Goal: Information Seeking & Learning: Learn about a topic

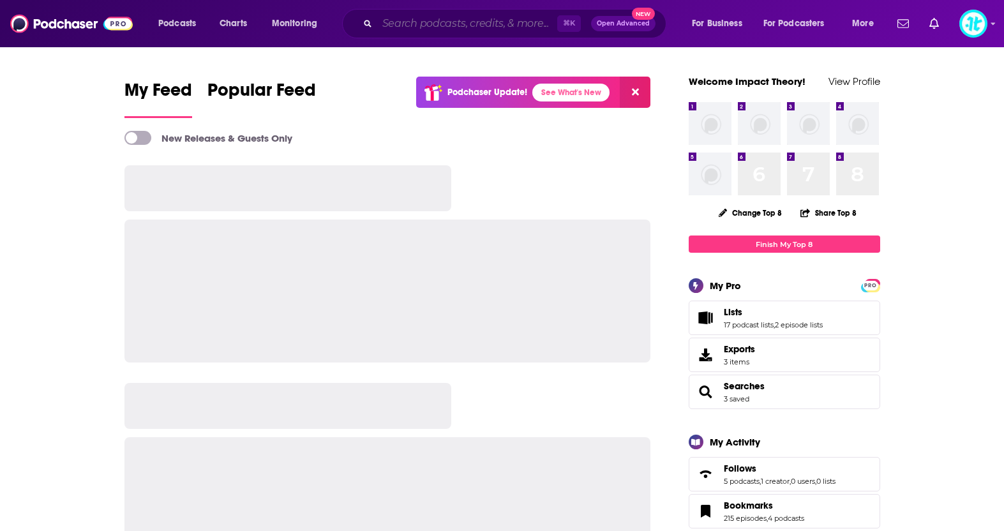
click at [514, 26] on input "Search podcasts, credits, & more..." at bounding box center [467, 23] width 180 height 20
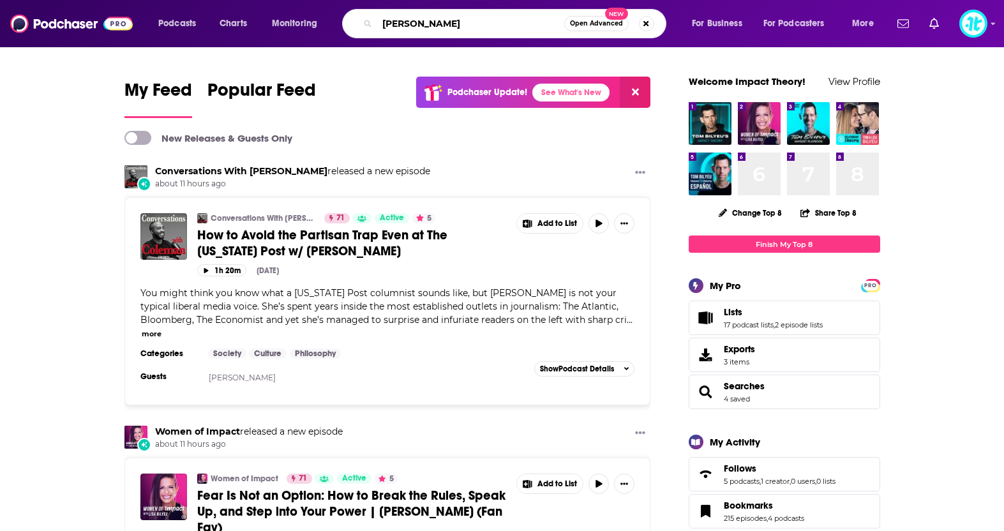
type input "[PERSON_NAME]"
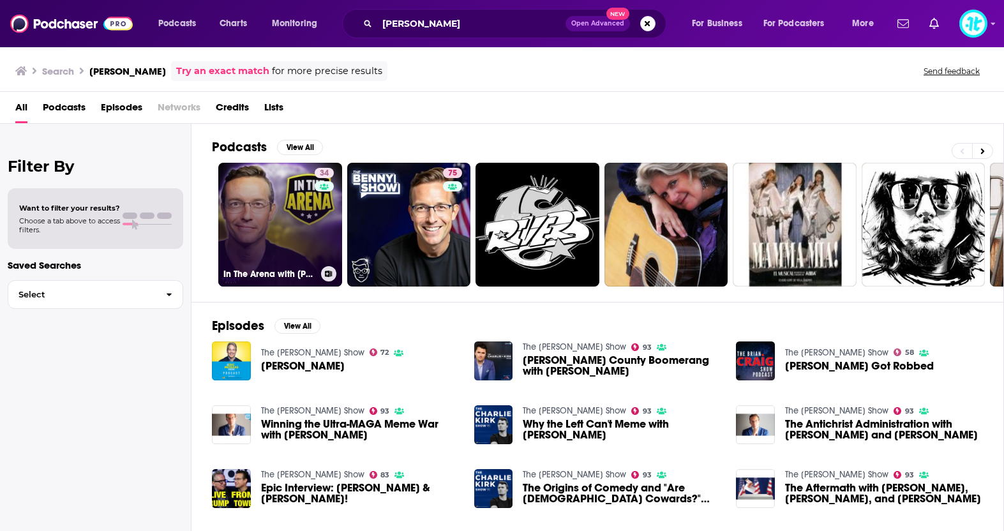
click at [284, 207] on link "34 In The Arena with [PERSON_NAME]" at bounding box center [280, 225] width 124 height 124
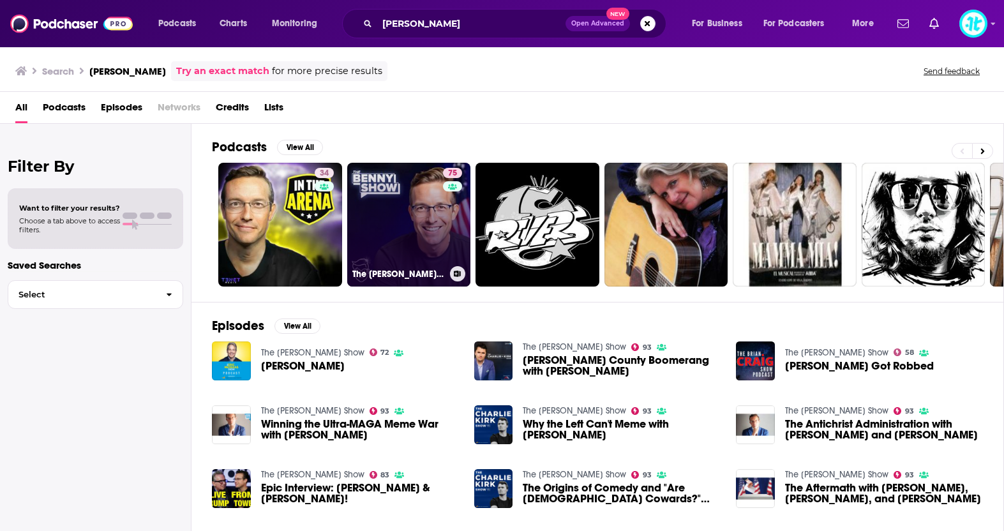
click at [398, 200] on link "75 The [PERSON_NAME] Show" at bounding box center [409, 225] width 124 height 124
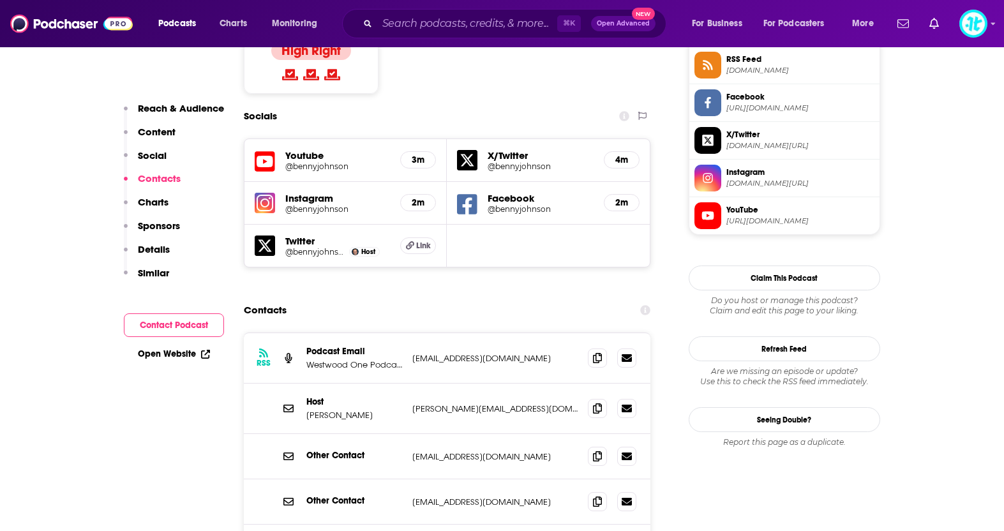
scroll to position [1130, 0]
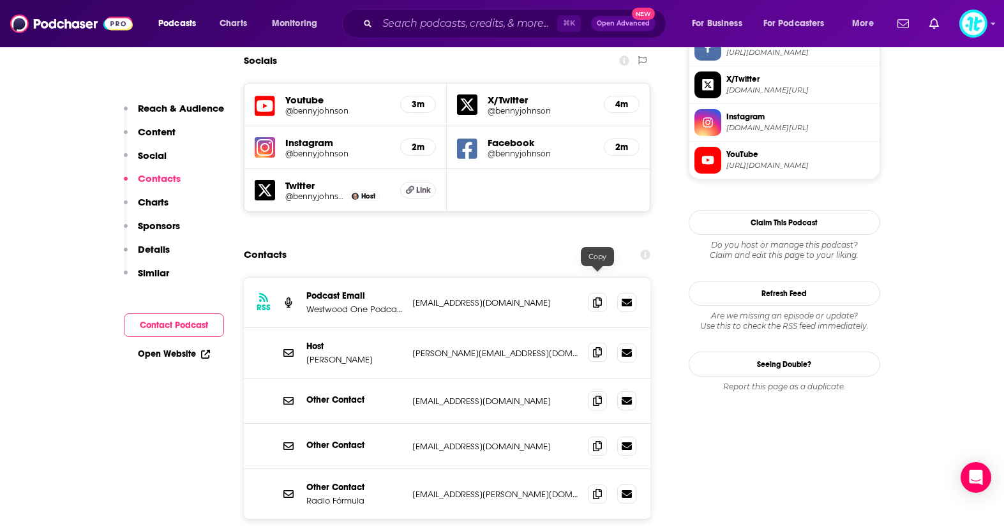
click at [591, 343] on span at bounding box center [597, 352] width 19 height 19
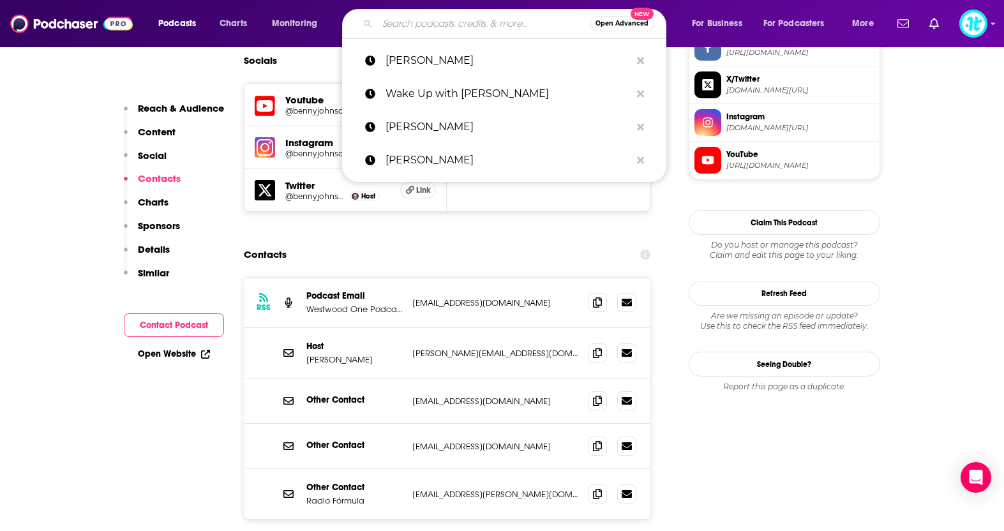
click at [491, 24] on input "Search podcasts, credits, & more..." at bounding box center [483, 23] width 212 height 20
paste input "[PERSON_NAME]"
type input "[PERSON_NAME]"
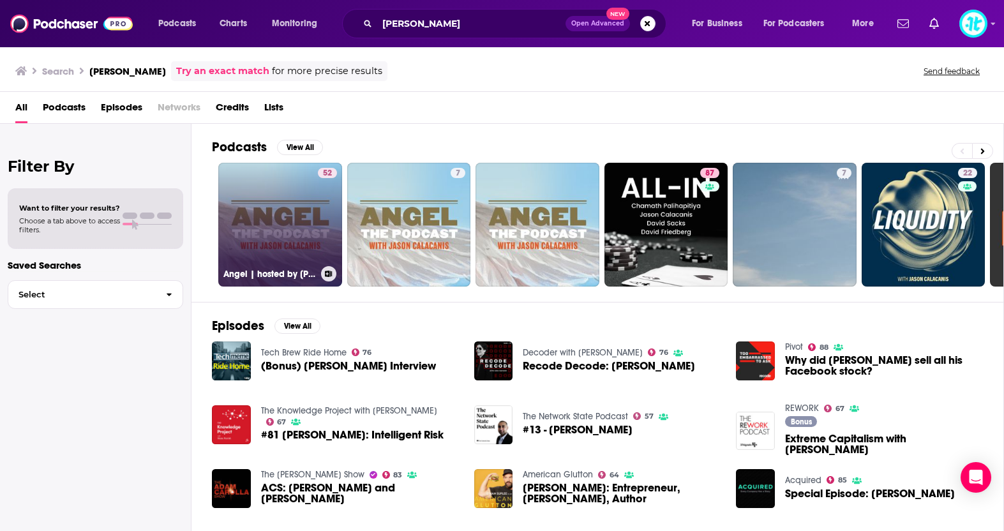
click at [280, 211] on link "52 Angel | hosted by [PERSON_NAME]" at bounding box center [280, 225] width 124 height 124
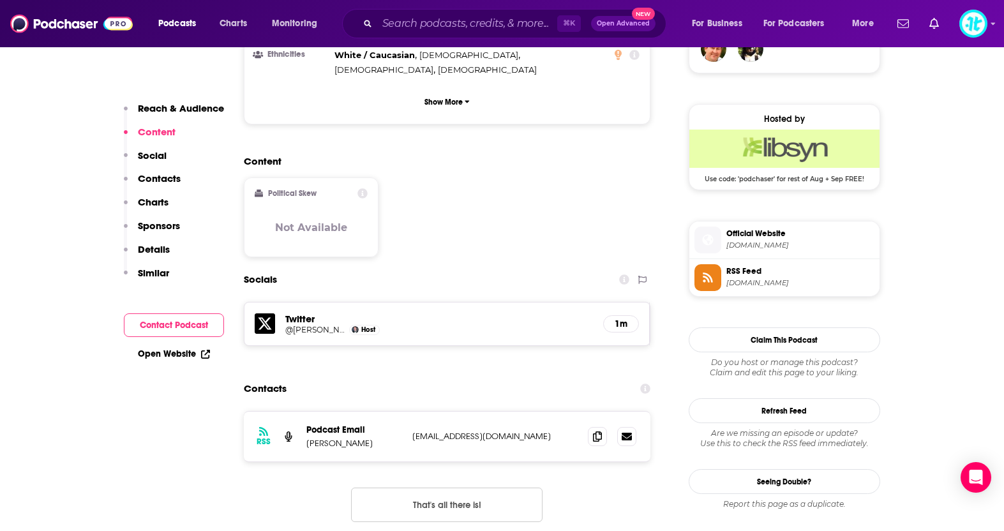
scroll to position [1025, 0]
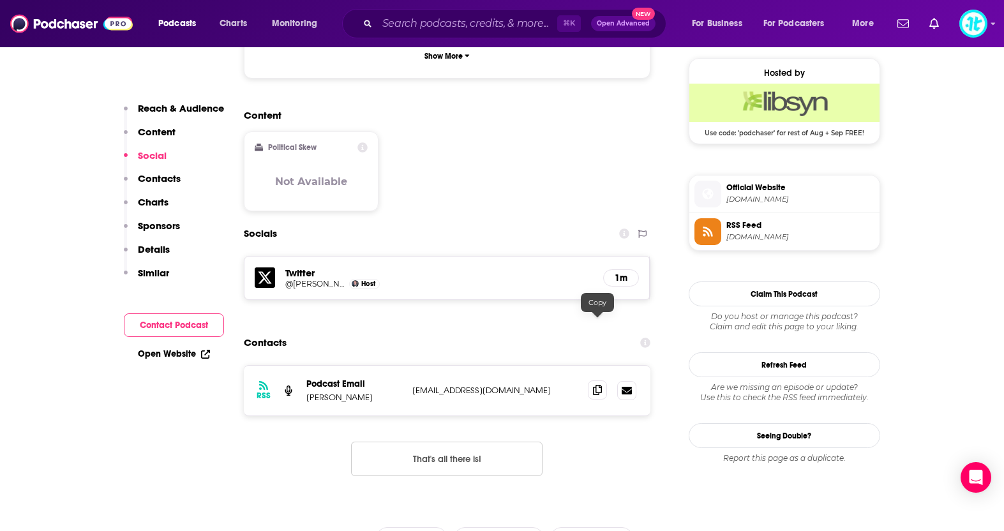
click at [596, 385] on icon at bounding box center [597, 390] width 9 height 10
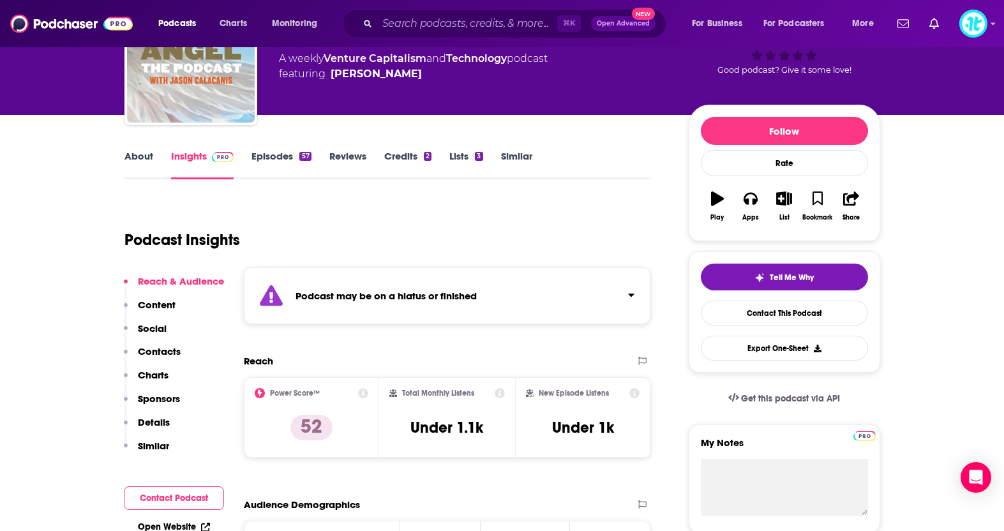
scroll to position [0, 0]
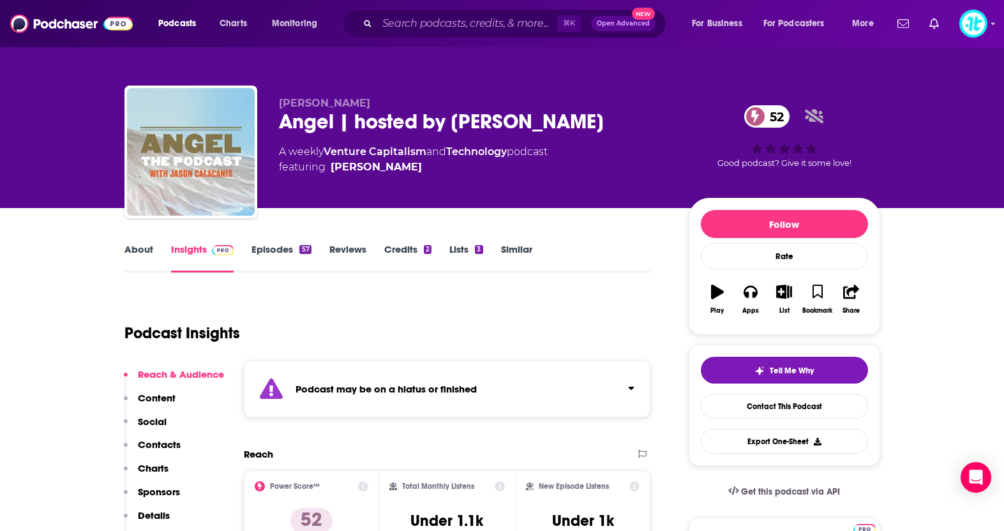
drag, startPoint x: 578, startPoint y: 122, endPoint x: 452, endPoint y: 123, distance: 125.7
click at [452, 123] on div "Angel | hosted by [PERSON_NAME] 52" at bounding box center [473, 121] width 389 height 25
copy h2 "[PERSON_NAME]"
click at [493, 27] on input "Search podcasts, credits, & more..." at bounding box center [467, 23] width 180 height 20
paste input "Dr. [PERSON_NAME]"
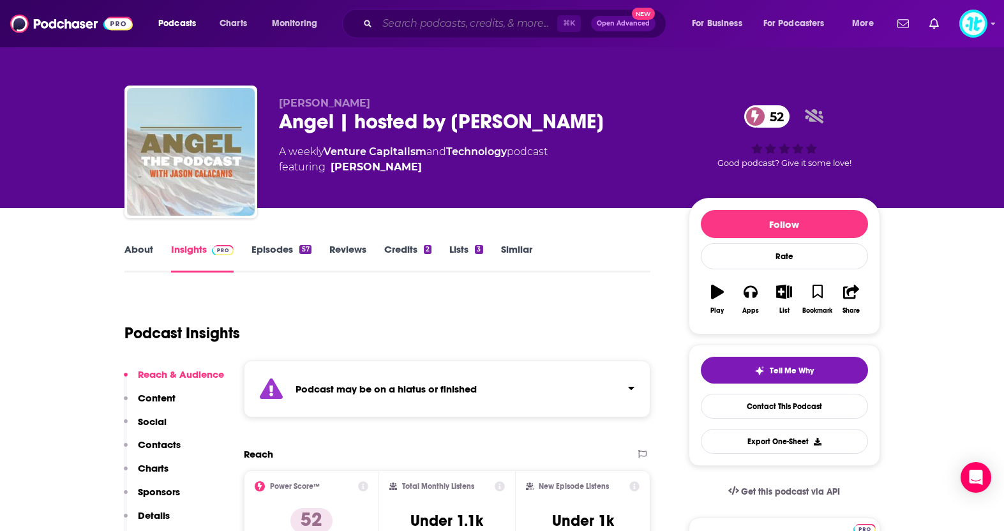
type input "Dr. [PERSON_NAME]"
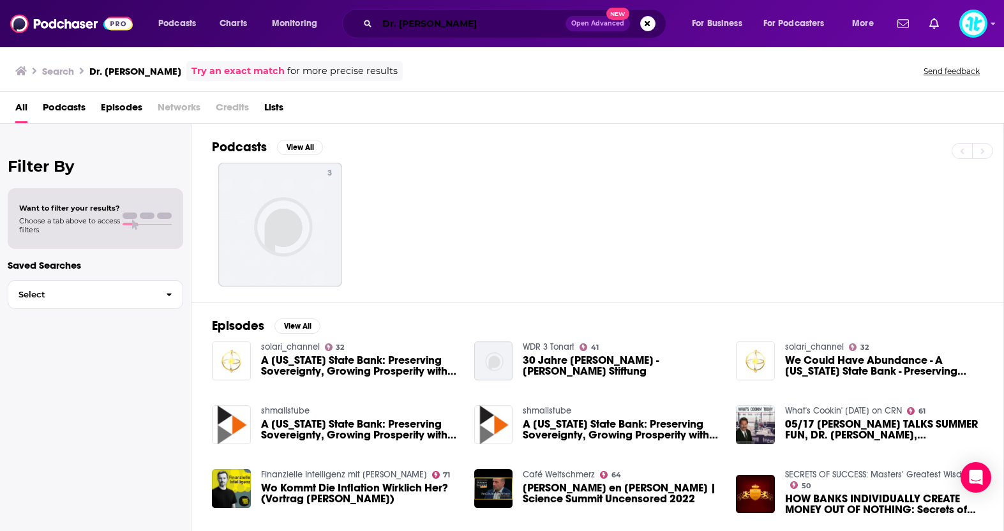
click at [399, 22] on input "Dr. [PERSON_NAME]" at bounding box center [471, 23] width 188 height 20
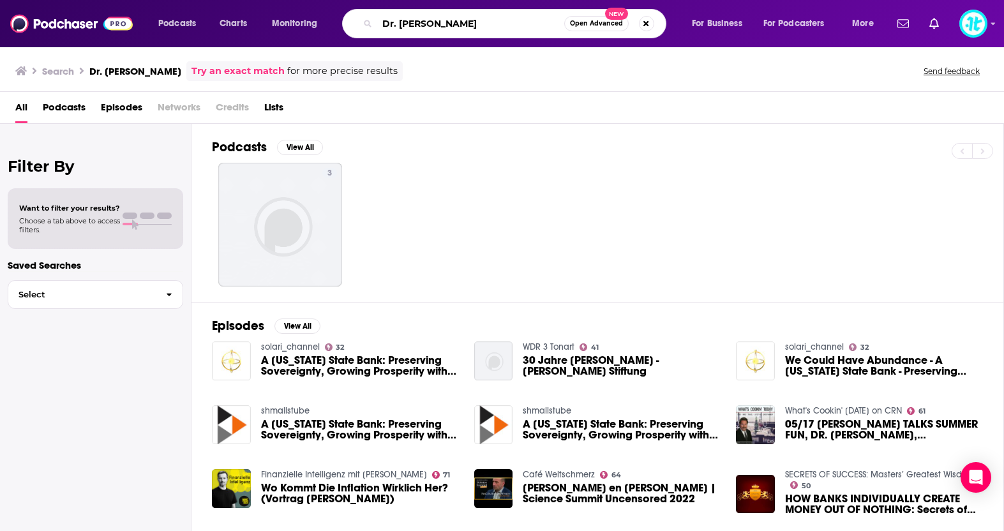
drag, startPoint x: 399, startPoint y: 22, endPoint x: 357, endPoint y: 22, distance: 42.1
click at [354, 22] on div "Dr. [PERSON_NAME] Open Advanced New" at bounding box center [504, 23] width 324 height 29
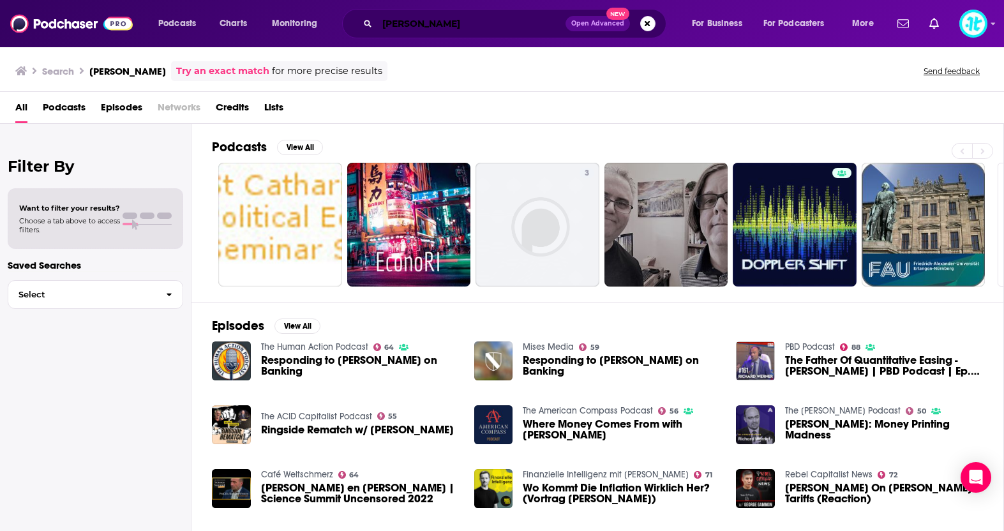
click at [480, 17] on input "[PERSON_NAME]" at bounding box center [471, 23] width 188 height 20
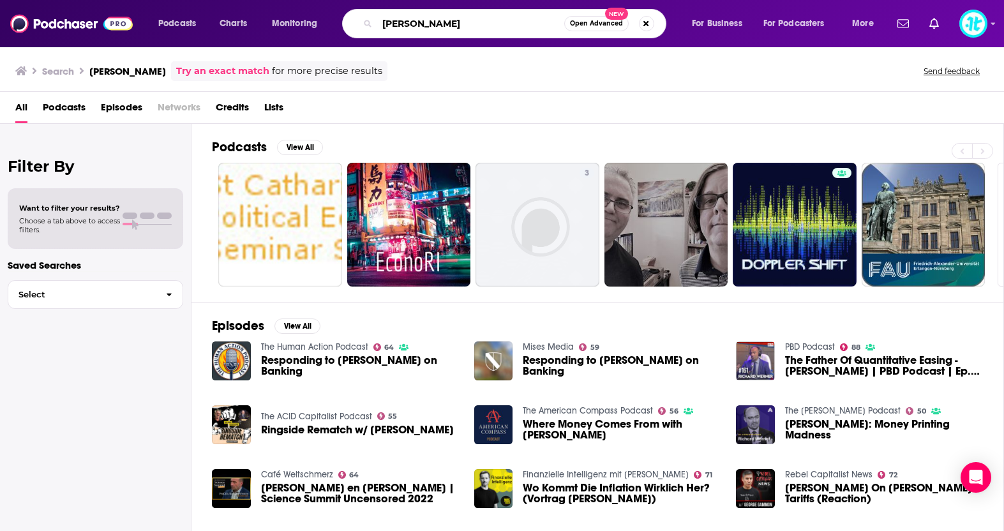
type input "[PERSON_NAME]"
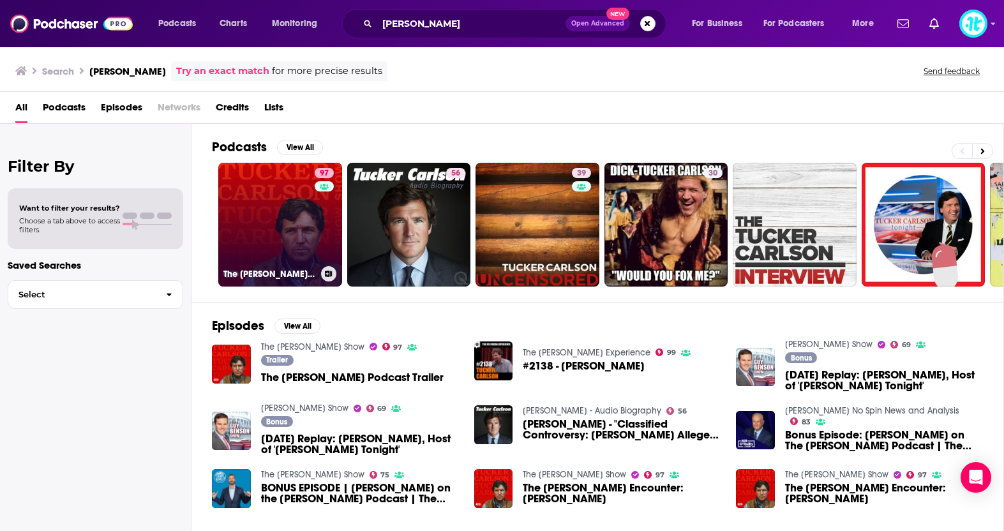
click at [288, 233] on link "97 The [PERSON_NAME] Show" at bounding box center [280, 225] width 124 height 124
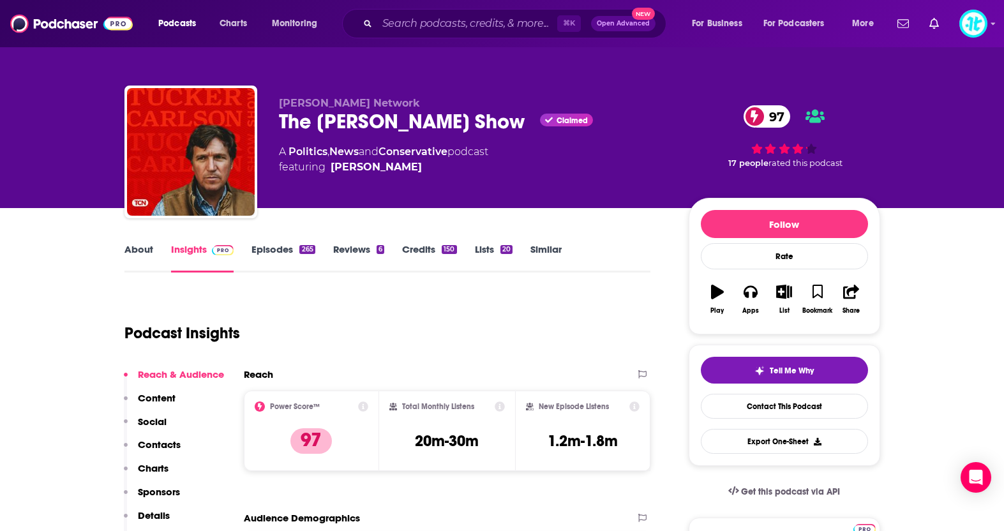
click at [285, 244] on link "Episodes 265" at bounding box center [282, 257] width 63 height 29
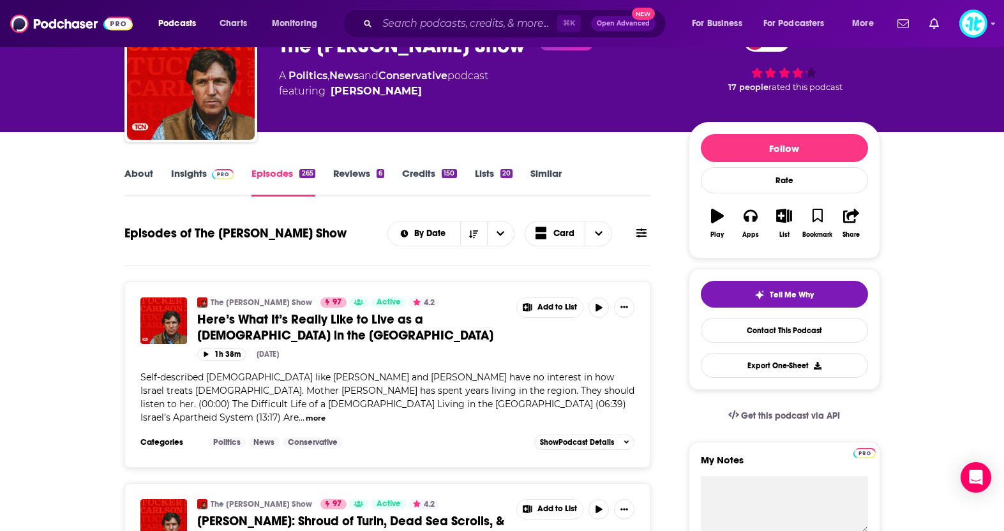
scroll to position [84, 0]
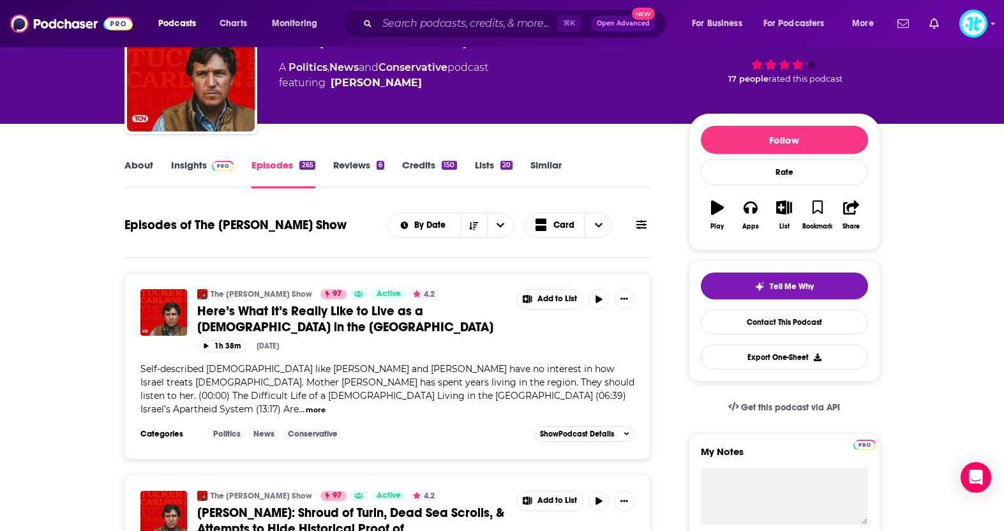
click at [648, 227] on button at bounding box center [641, 224] width 18 height 13
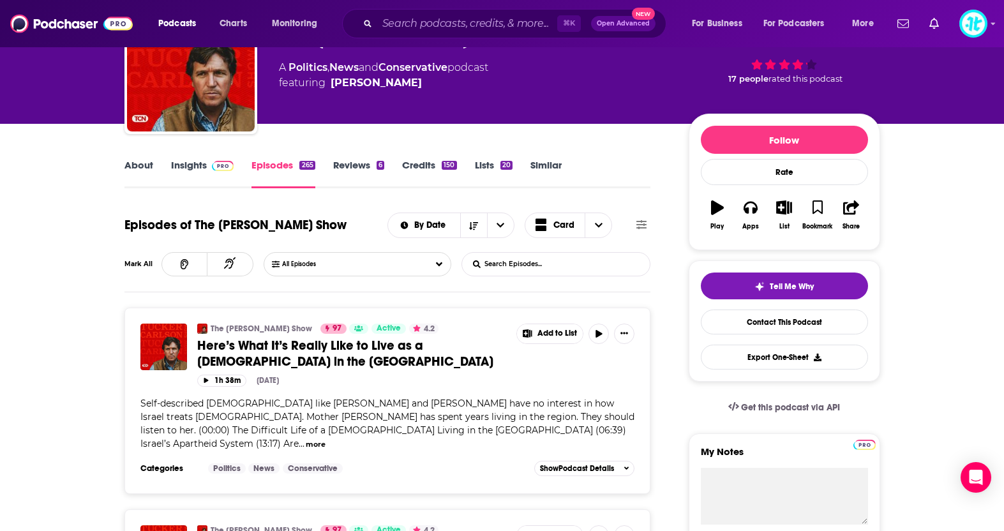
click at [585, 265] on input "List Search Input" at bounding box center [528, 264] width 133 height 23
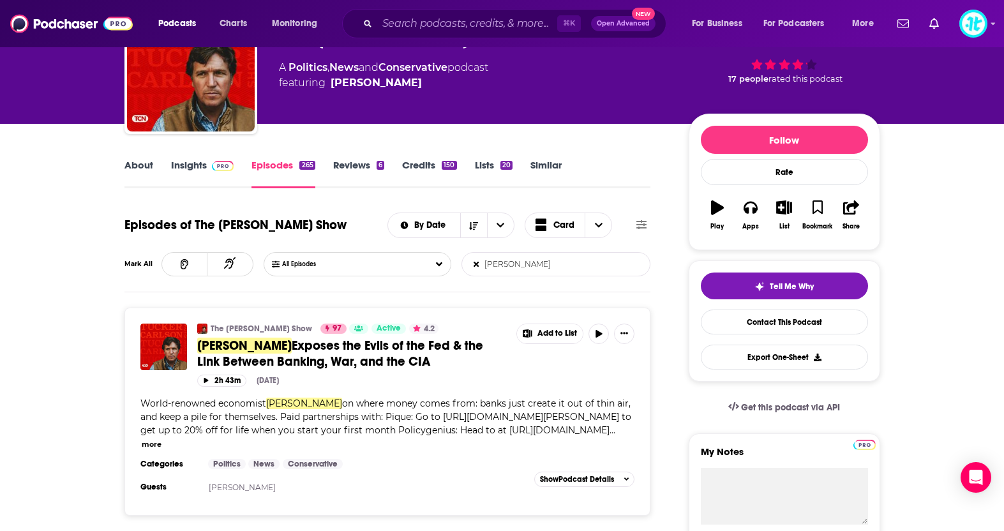
type input "[PERSON_NAME]"
click at [372, 359] on span "Exposes the Evils of the Fed & the Link Between Banking, War, and the CIA" at bounding box center [340, 354] width 286 height 32
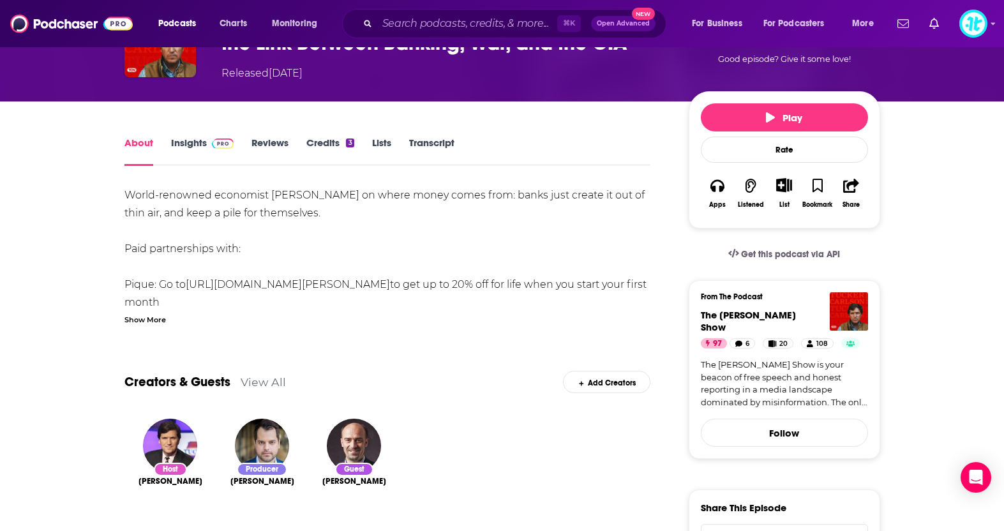
scroll to position [174, 0]
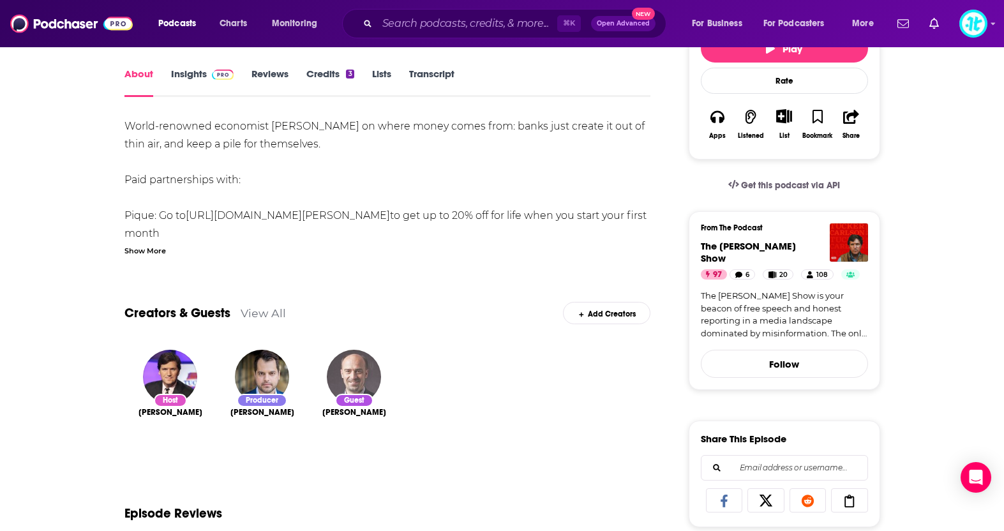
click at [355, 373] on img "Richard Werner" at bounding box center [354, 377] width 54 height 54
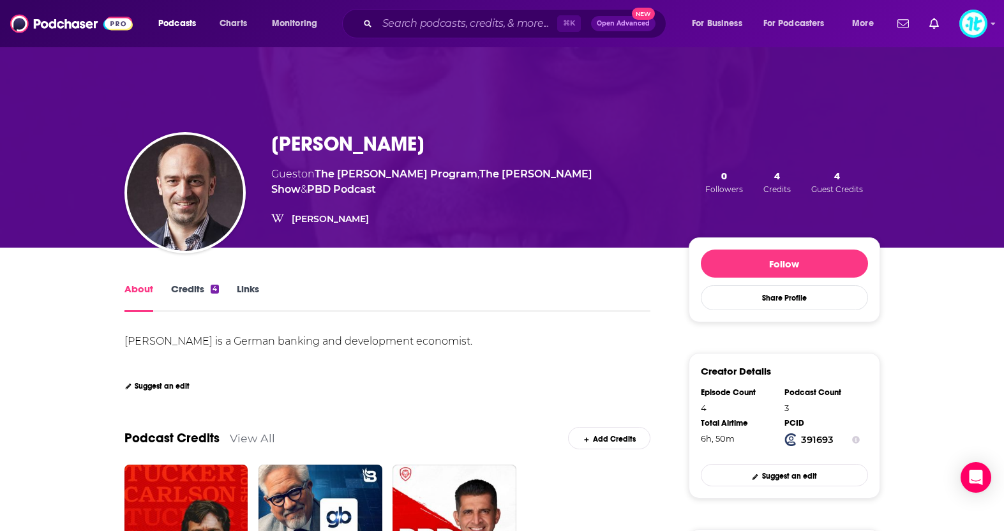
click at [252, 290] on link "Links" at bounding box center [248, 297] width 22 height 29
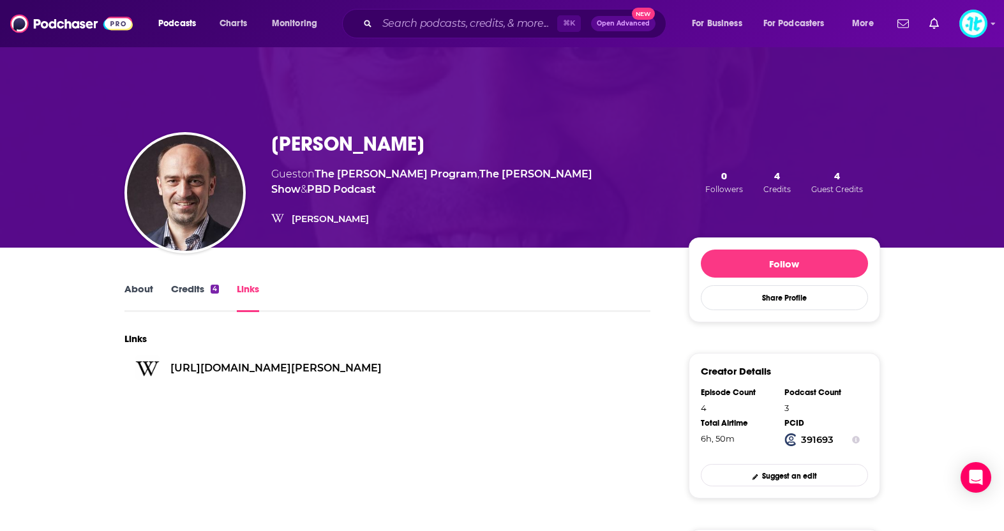
click at [188, 293] on link "Credits 4" at bounding box center [195, 297] width 48 height 29
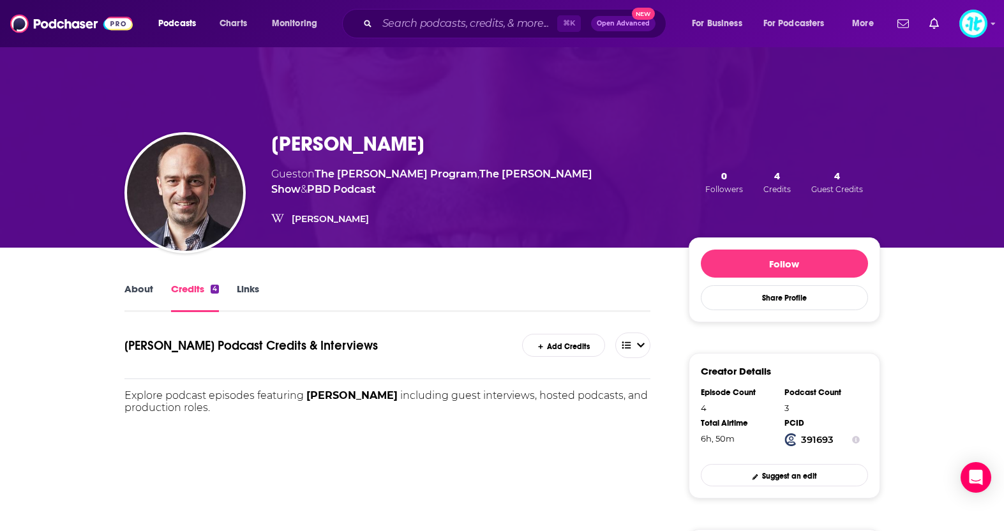
click at [147, 291] on link "About" at bounding box center [138, 297] width 29 height 29
